Goal: Task Accomplishment & Management: Use online tool/utility

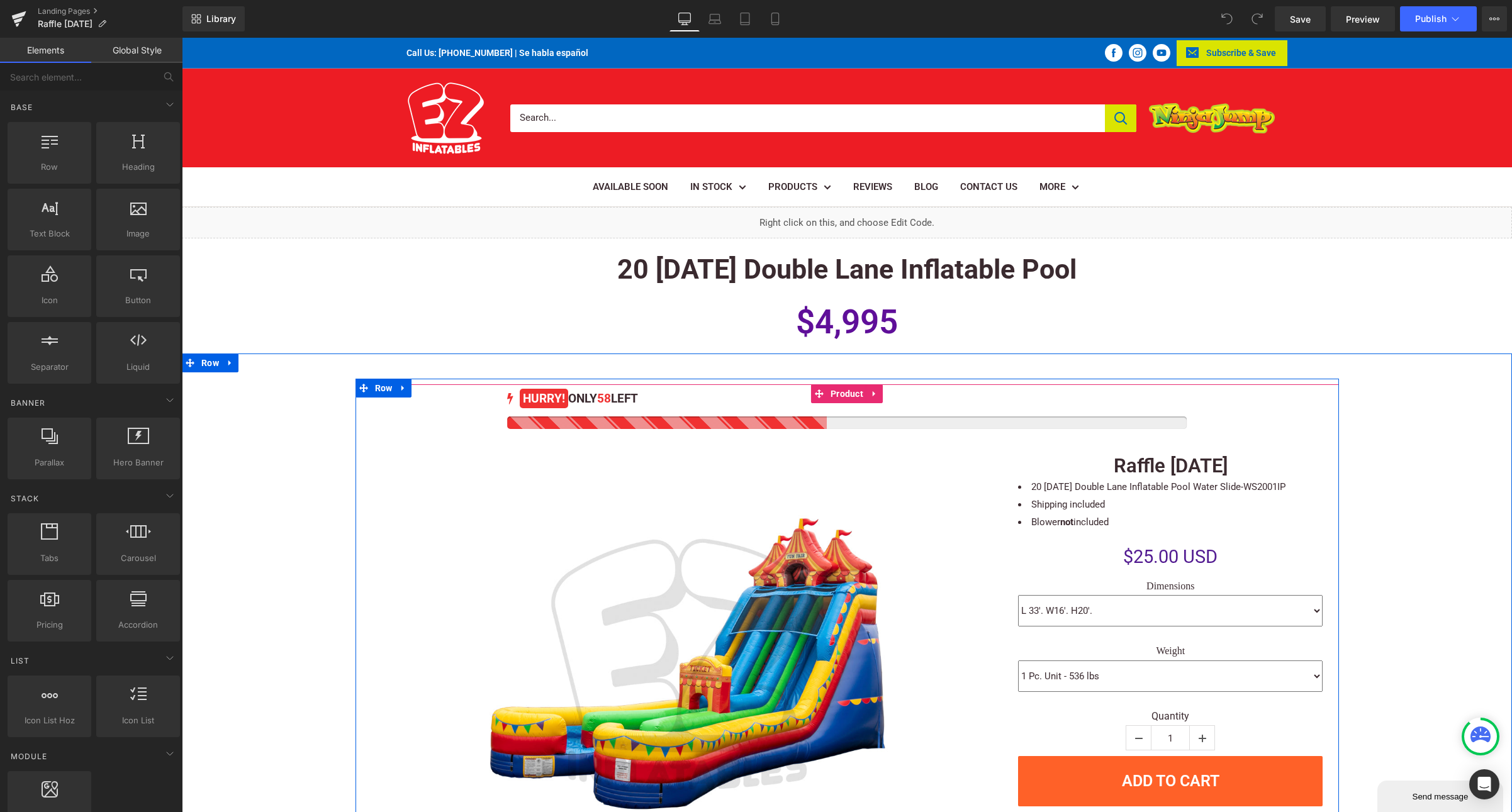
click at [829, 421] on div at bounding box center [847, 423] width 680 height 12
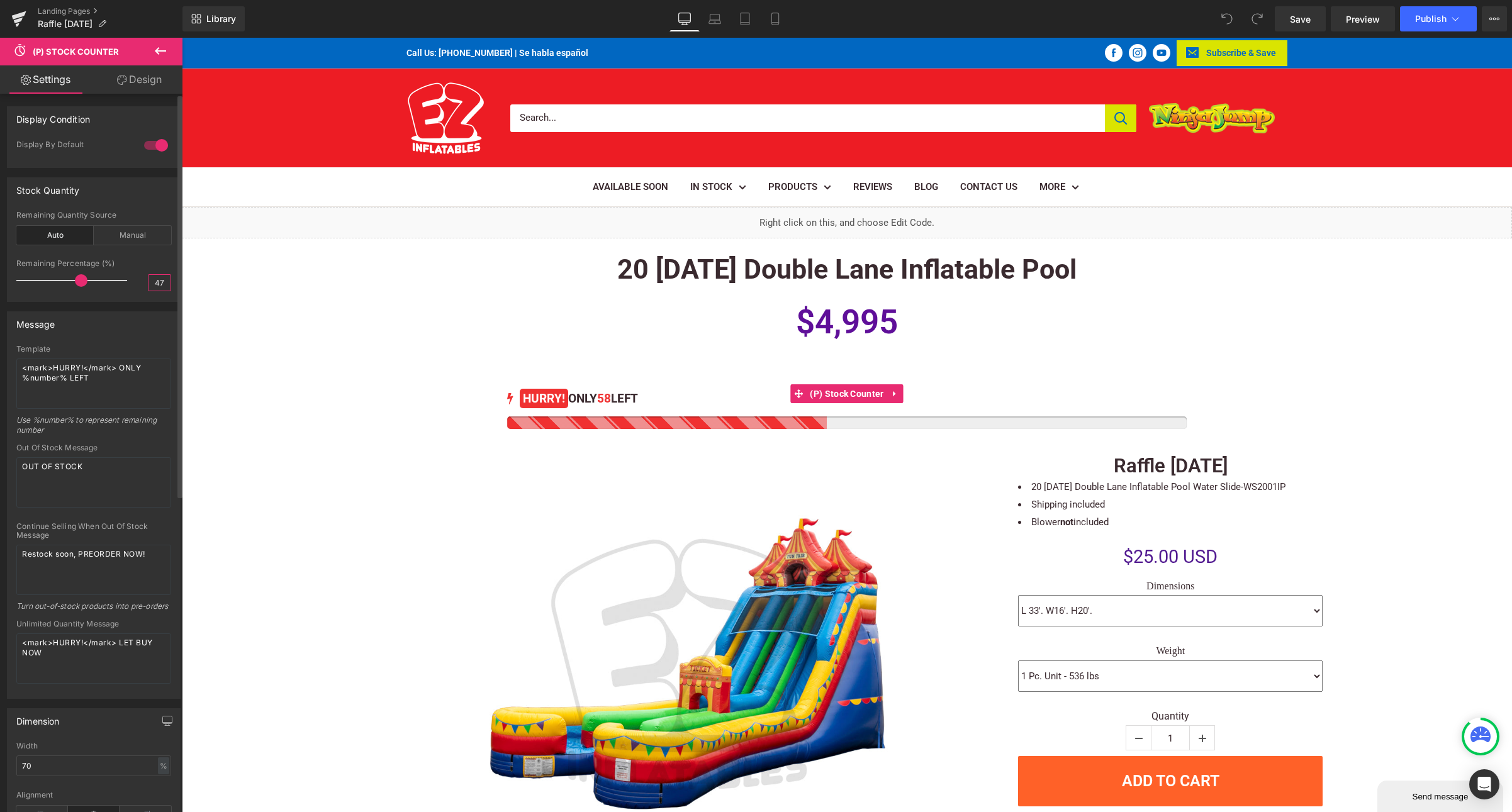
click at [159, 283] on input "47" at bounding box center [159, 283] width 22 height 16
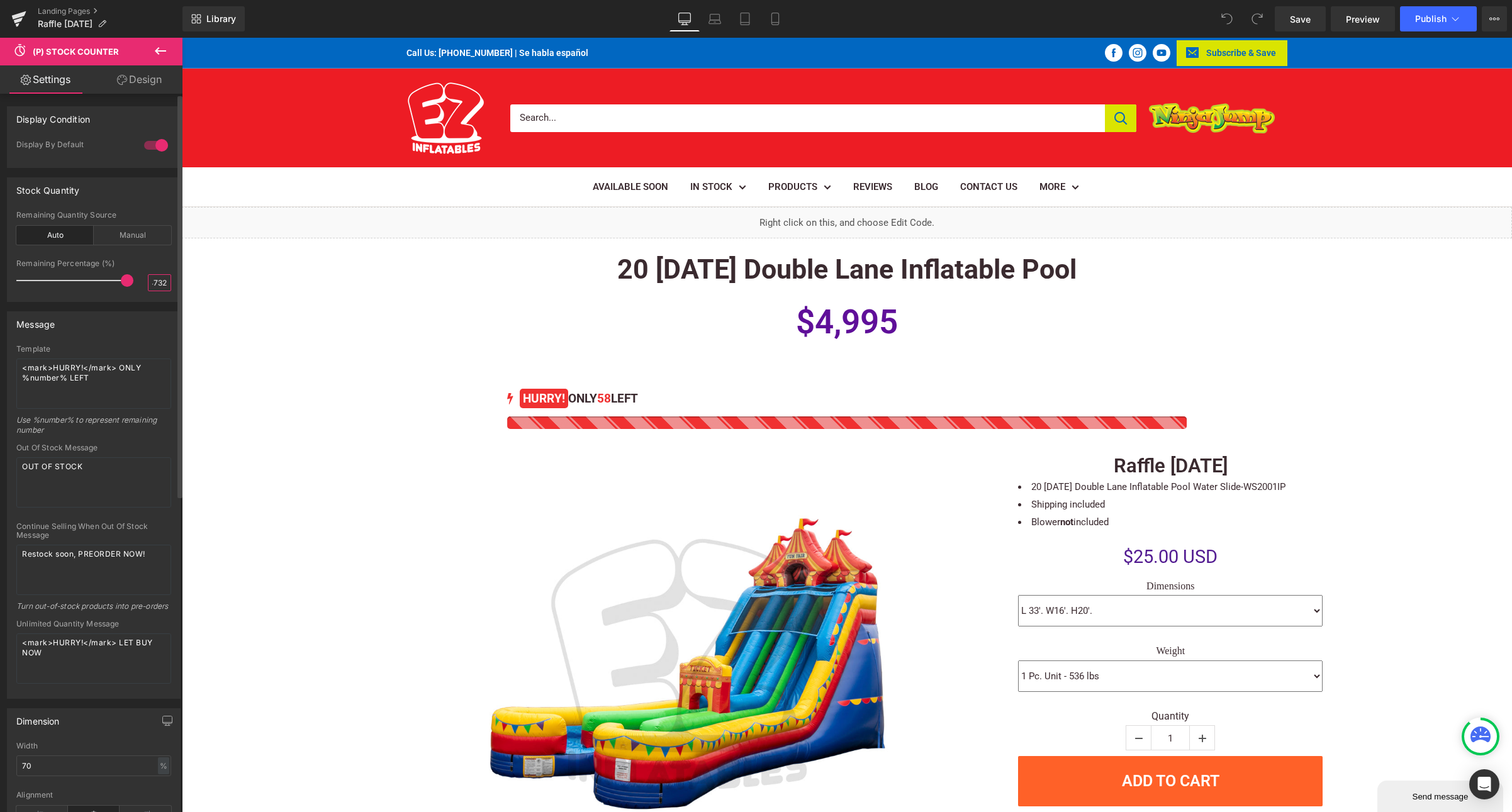
click at [149, 279] on input "4732" at bounding box center [159, 283] width 22 height 16
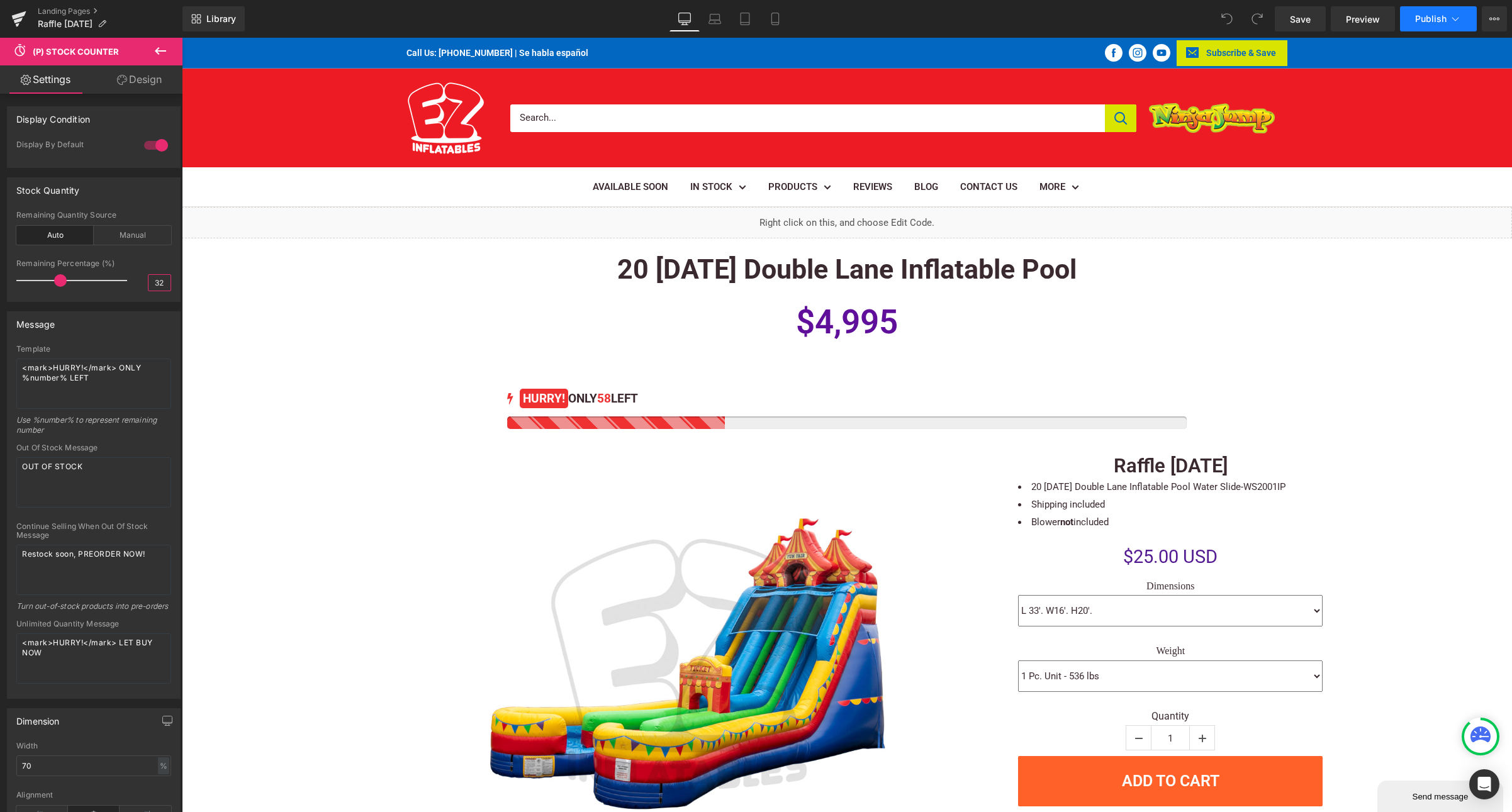
type input "32"
click at [1435, 20] on span "Publish" at bounding box center [1430, 19] width 31 height 10
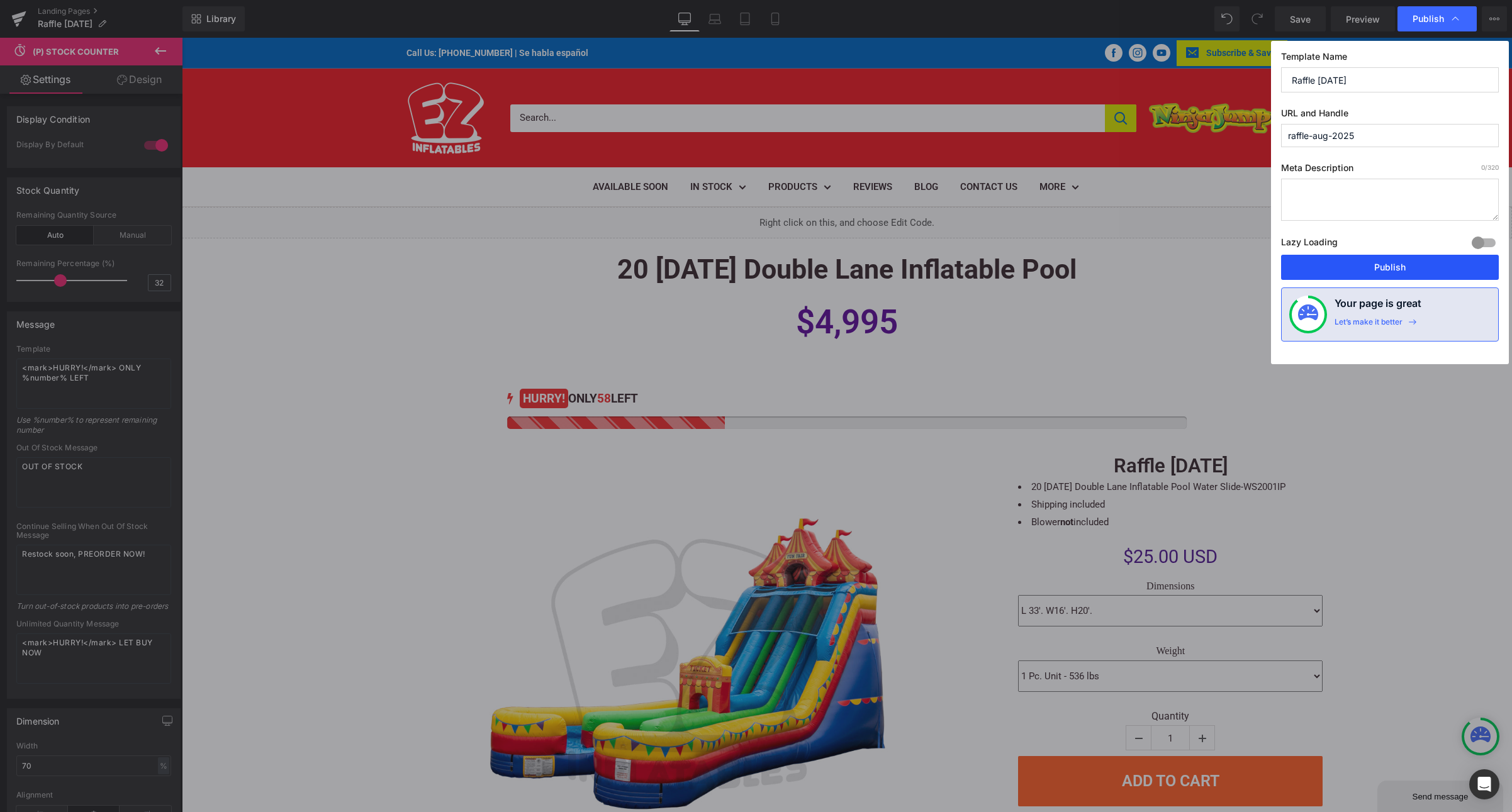
click at [1414, 268] on button "Publish" at bounding box center [1389, 267] width 218 height 25
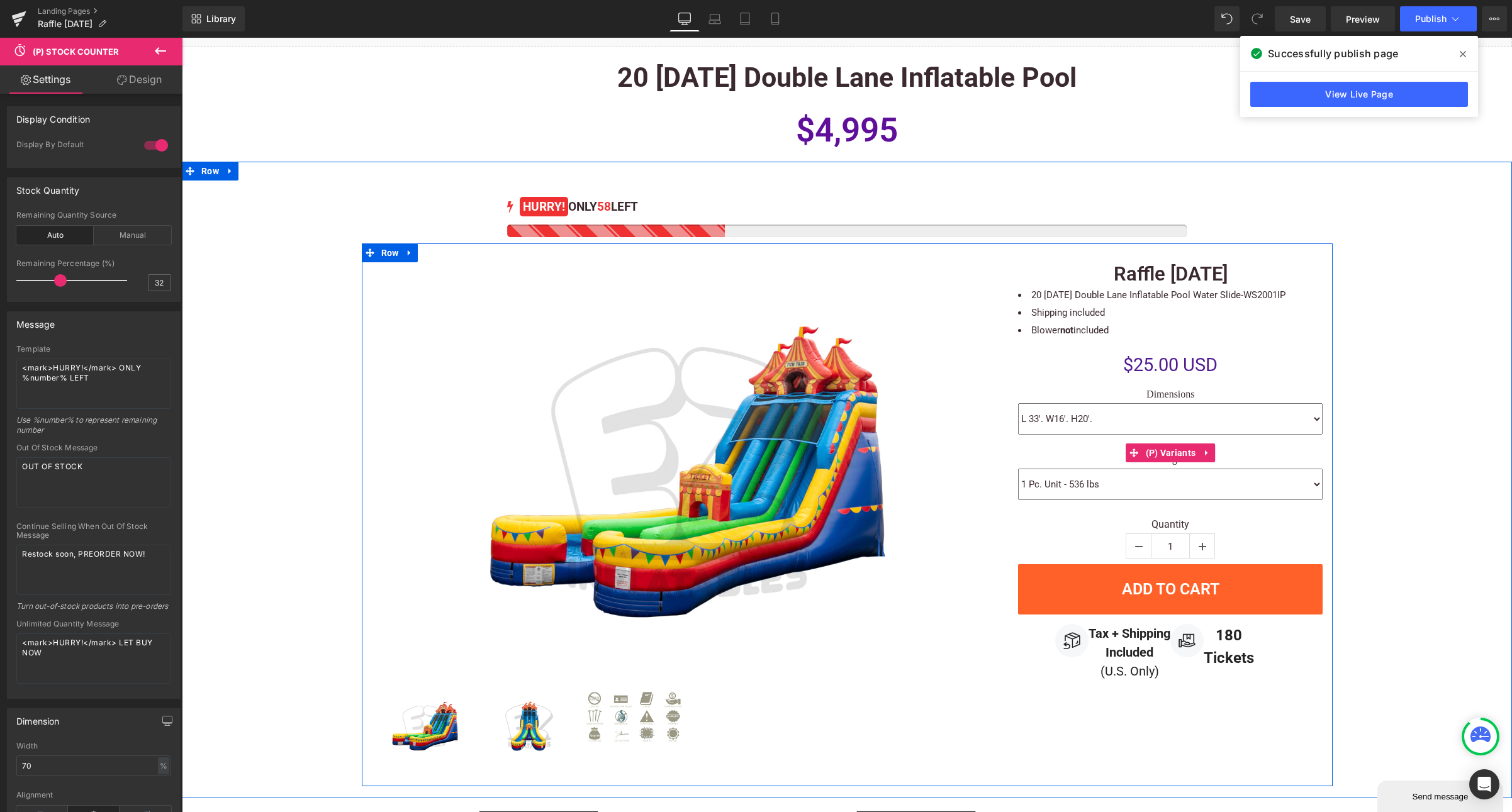
scroll to position [232, 0]
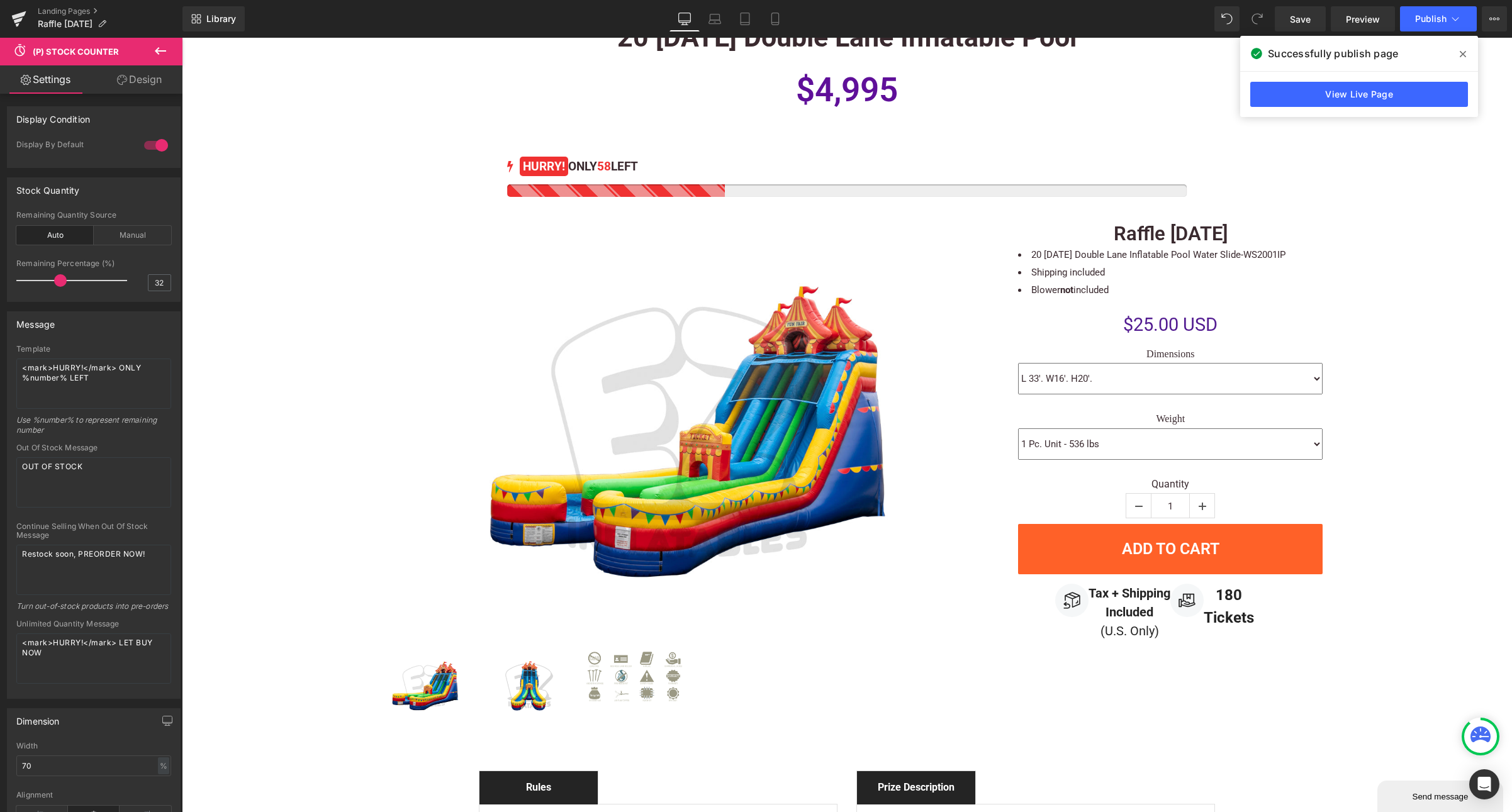
click at [1463, 52] on icon at bounding box center [1462, 53] width 6 height 10
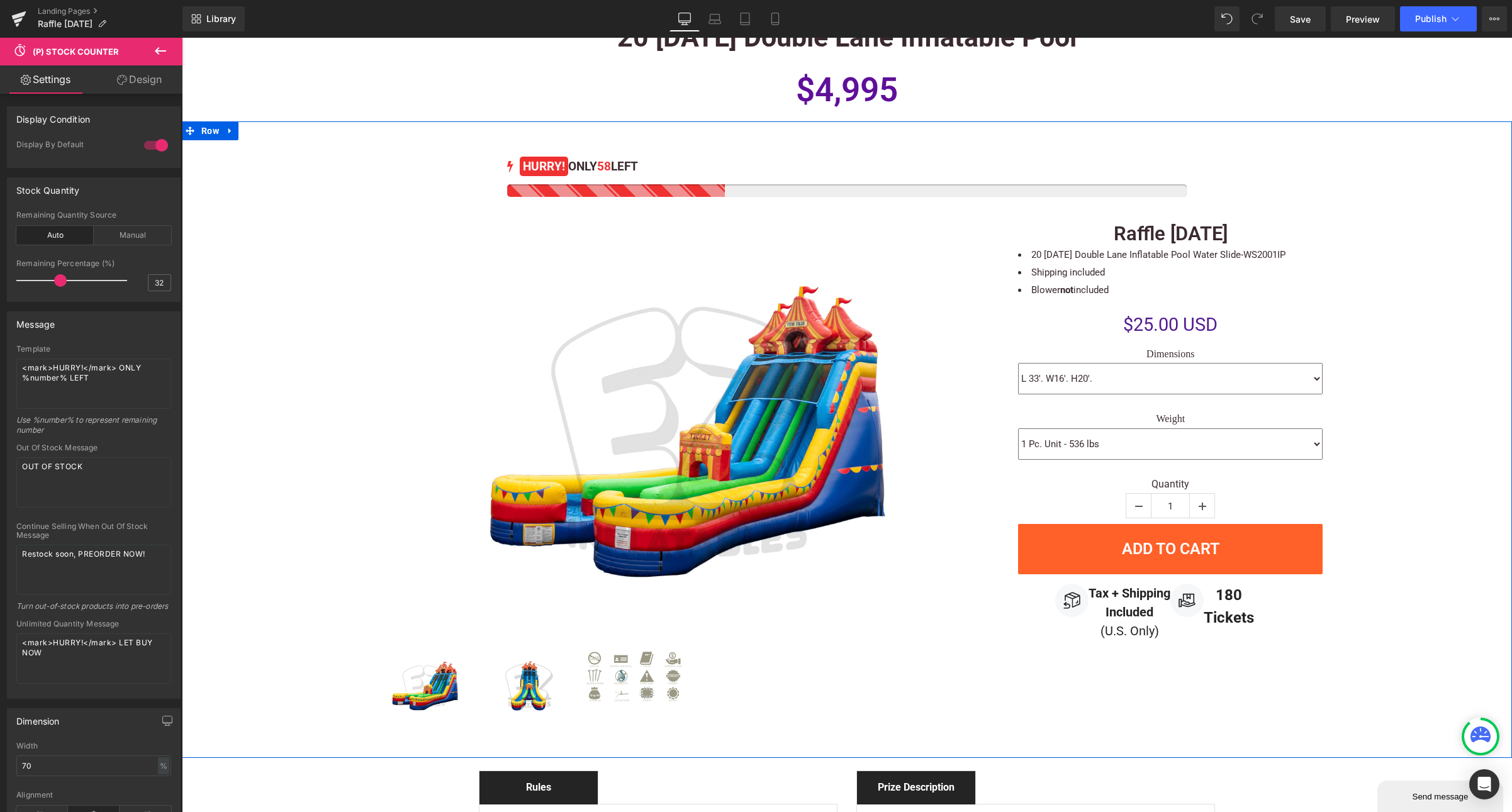
click at [1438, 359] on div "58 HURRY! ONLY 58 LEFT (P) Stock Counter Sale Off (P) Image" at bounding box center [847, 451] width 1330 height 609
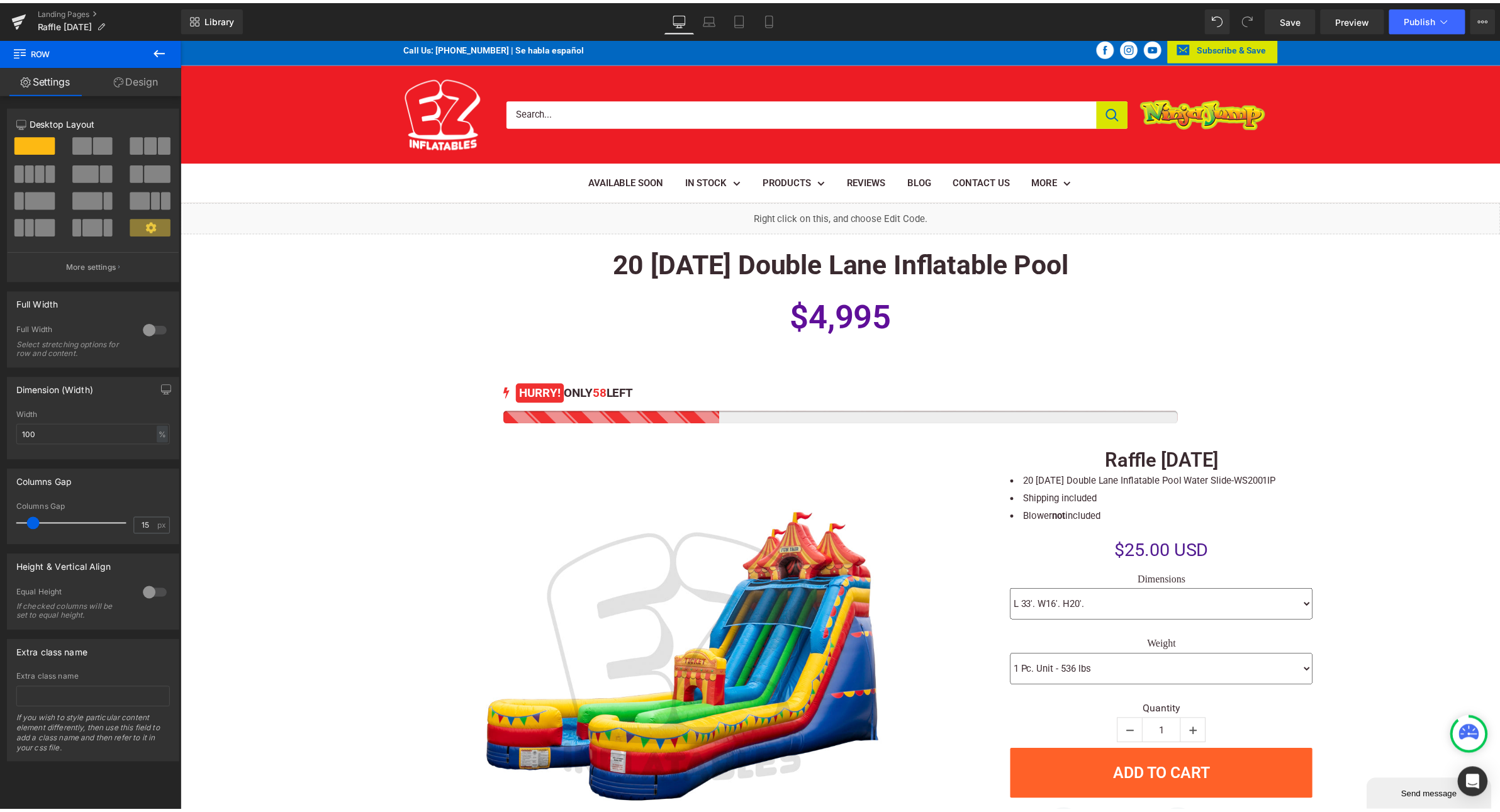
scroll to position [0, 0]
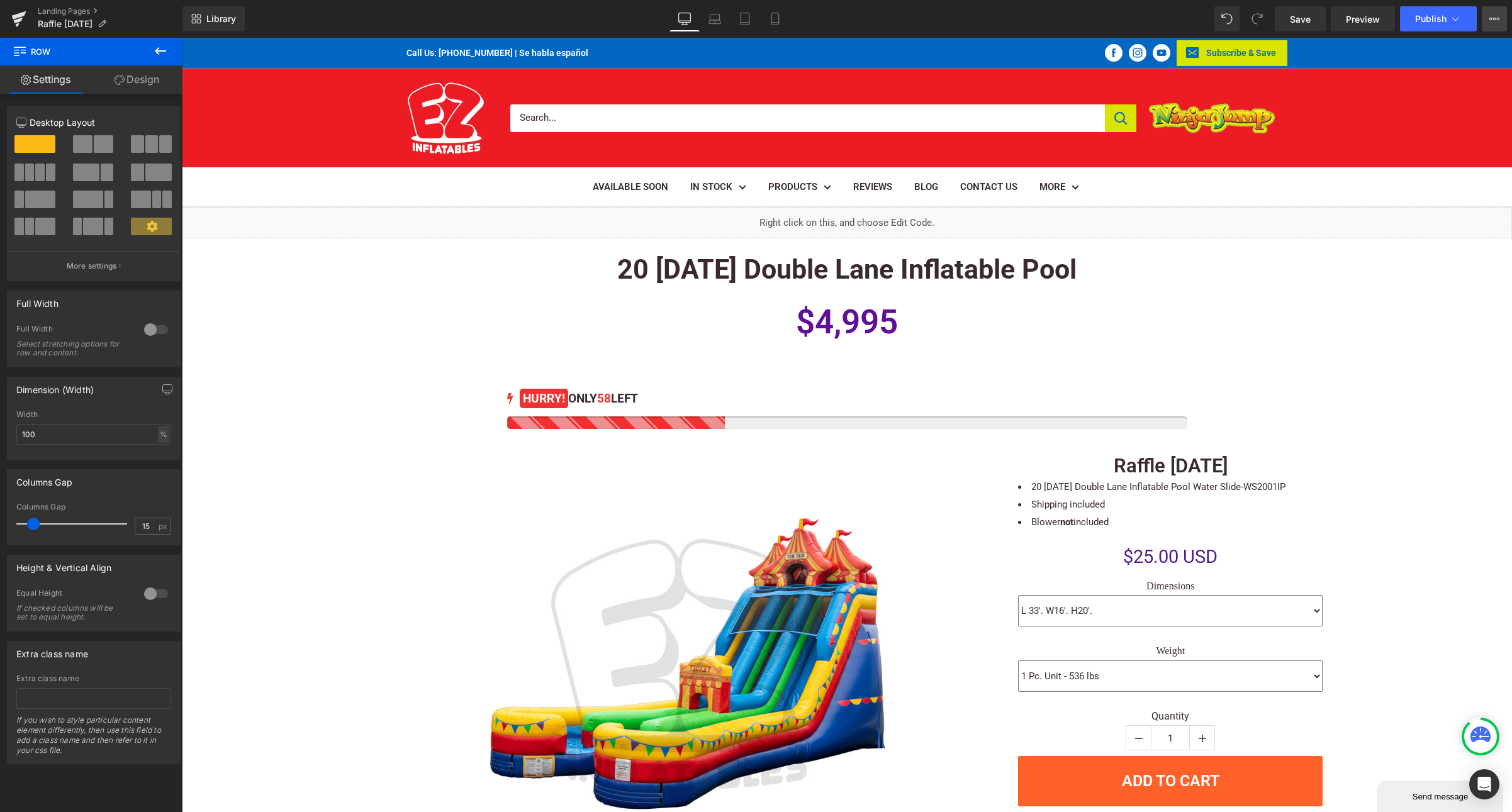
click at [1496, 20] on icon at bounding box center [1493, 19] width 10 height 10
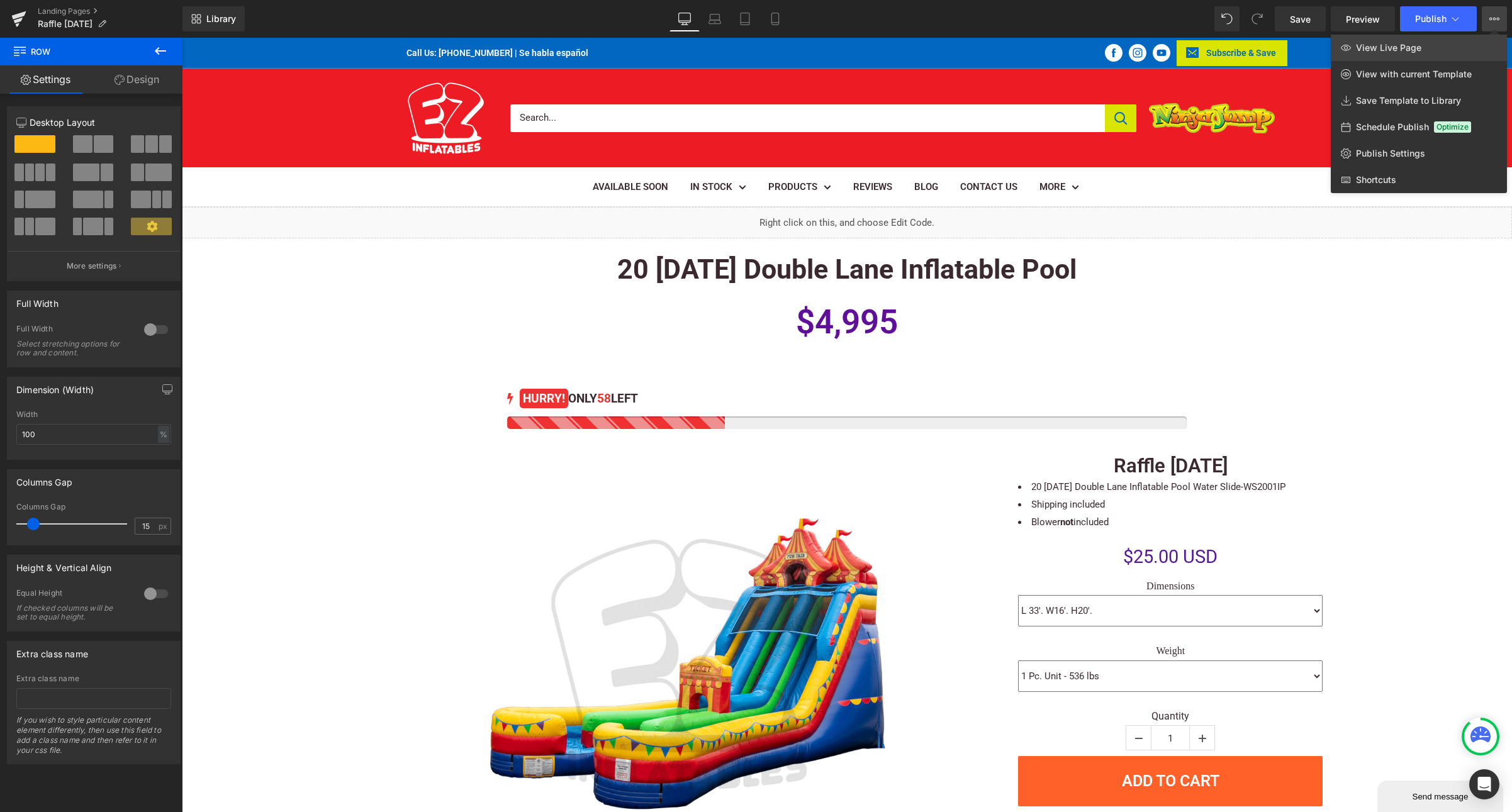
click at [1403, 46] on span "View Live Page" at bounding box center [1389, 47] width 66 height 12
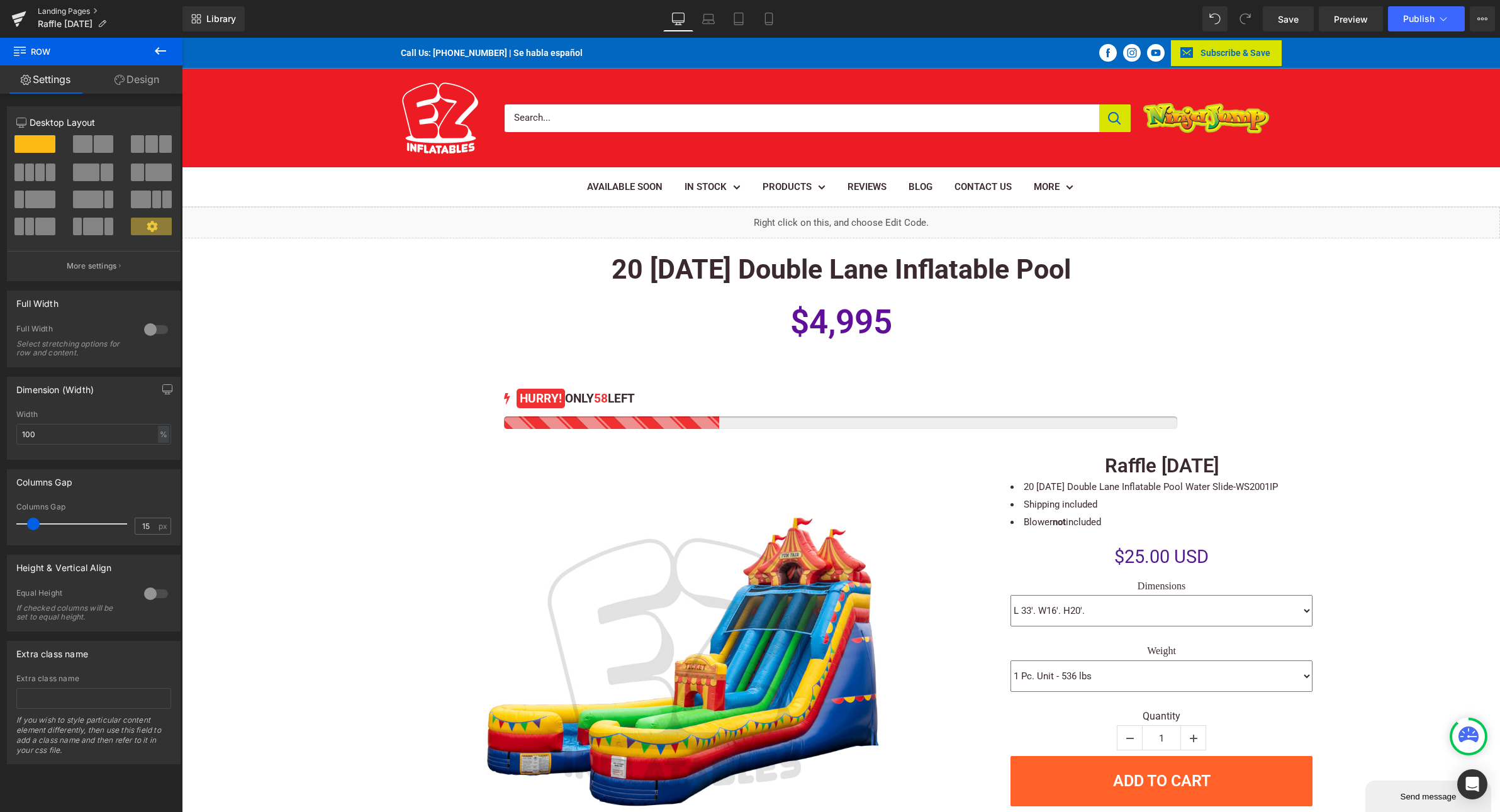
click at [64, 13] on link "Landing Pages" at bounding box center [109, 11] width 145 height 10
